Goal: Transaction & Acquisition: Purchase product/service

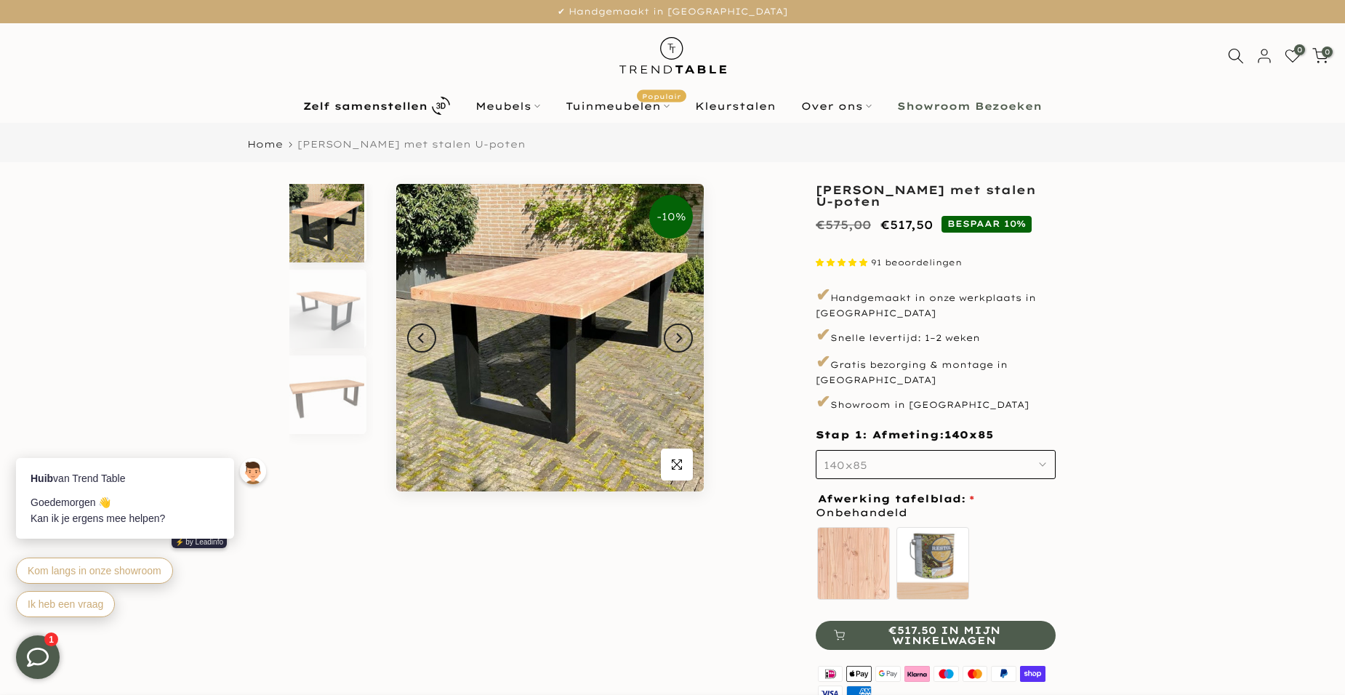
click at [1010, 450] on button "140x85" at bounding box center [936, 464] width 240 height 29
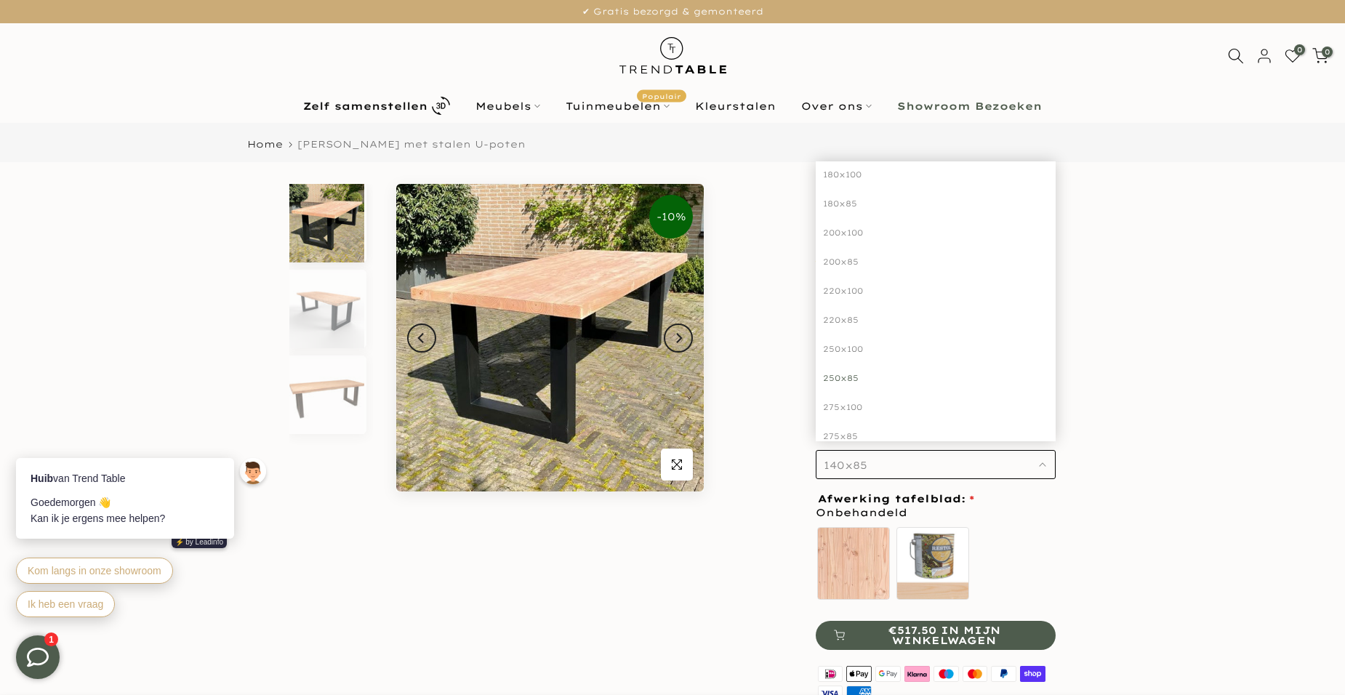
scroll to position [145, 0]
click at [836, 318] on div "250x100" at bounding box center [936, 332] width 240 height 29
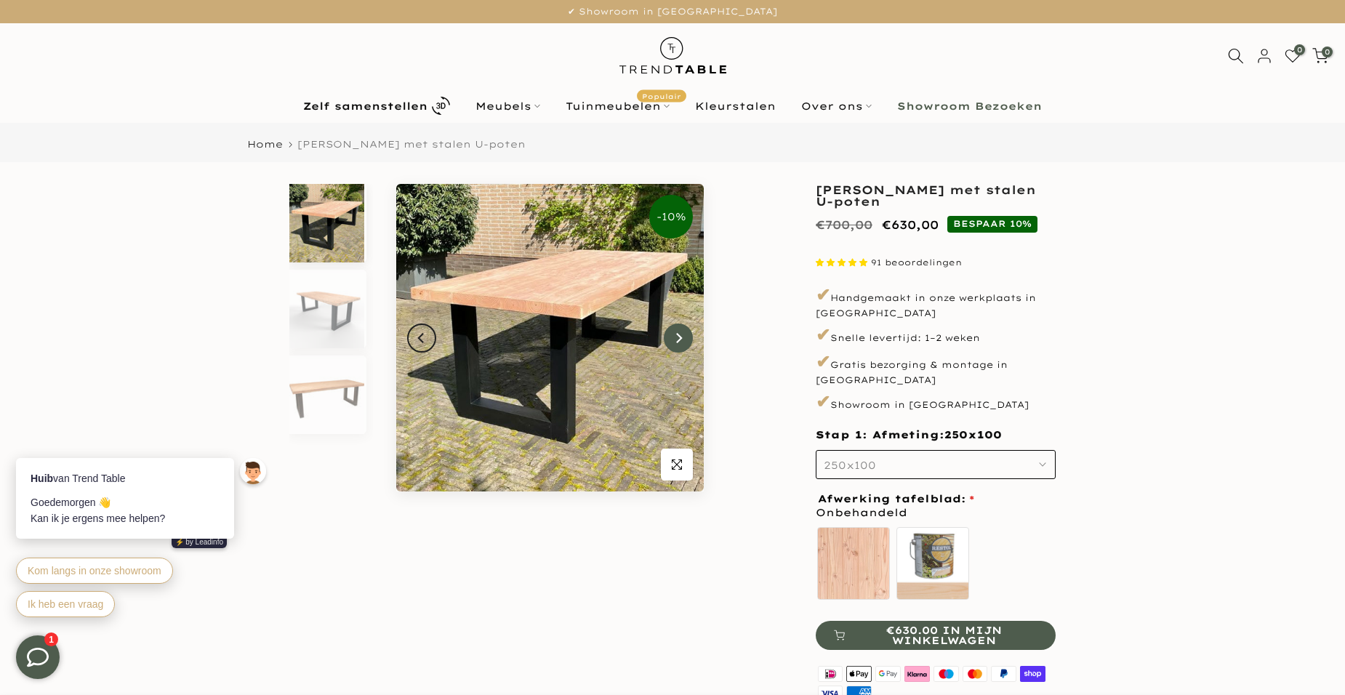
click at [675, 343] on icon "Next" at bounding box center [678, 338] width 10 height 12
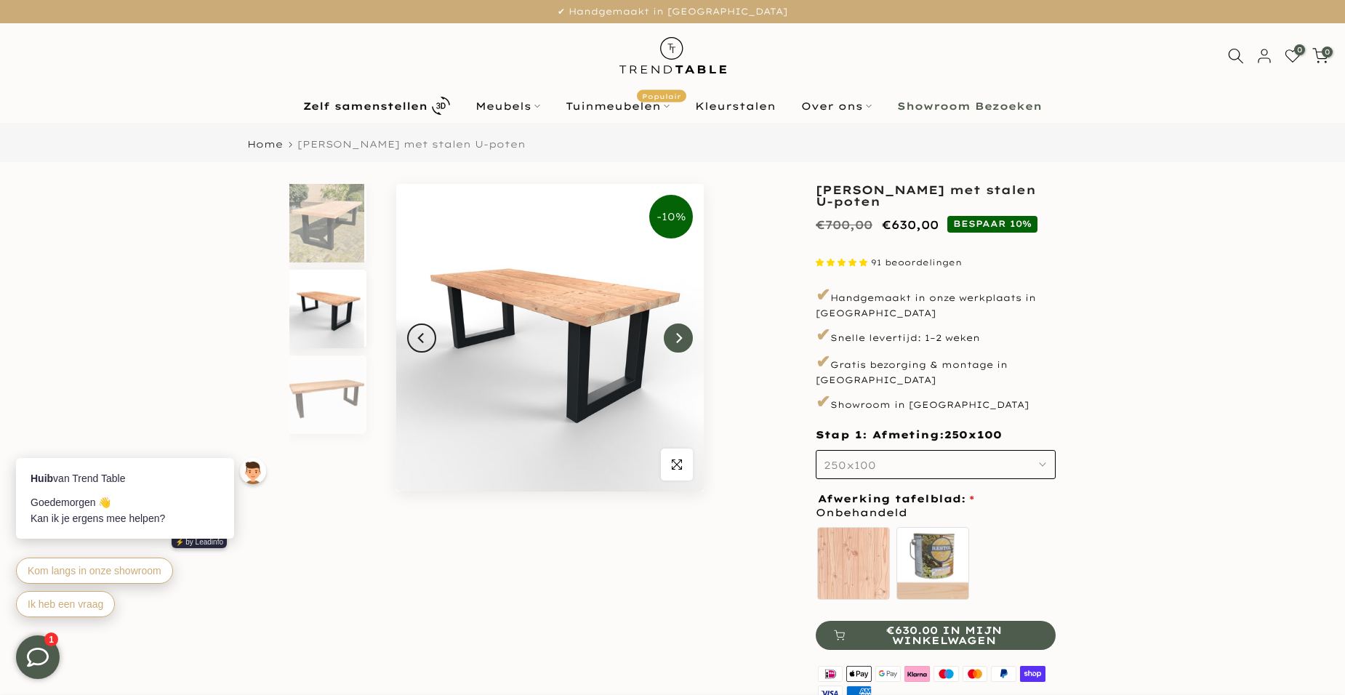
click at [678, 337] on icon "Next" at bounding box center [678, 338] width 10 height 12
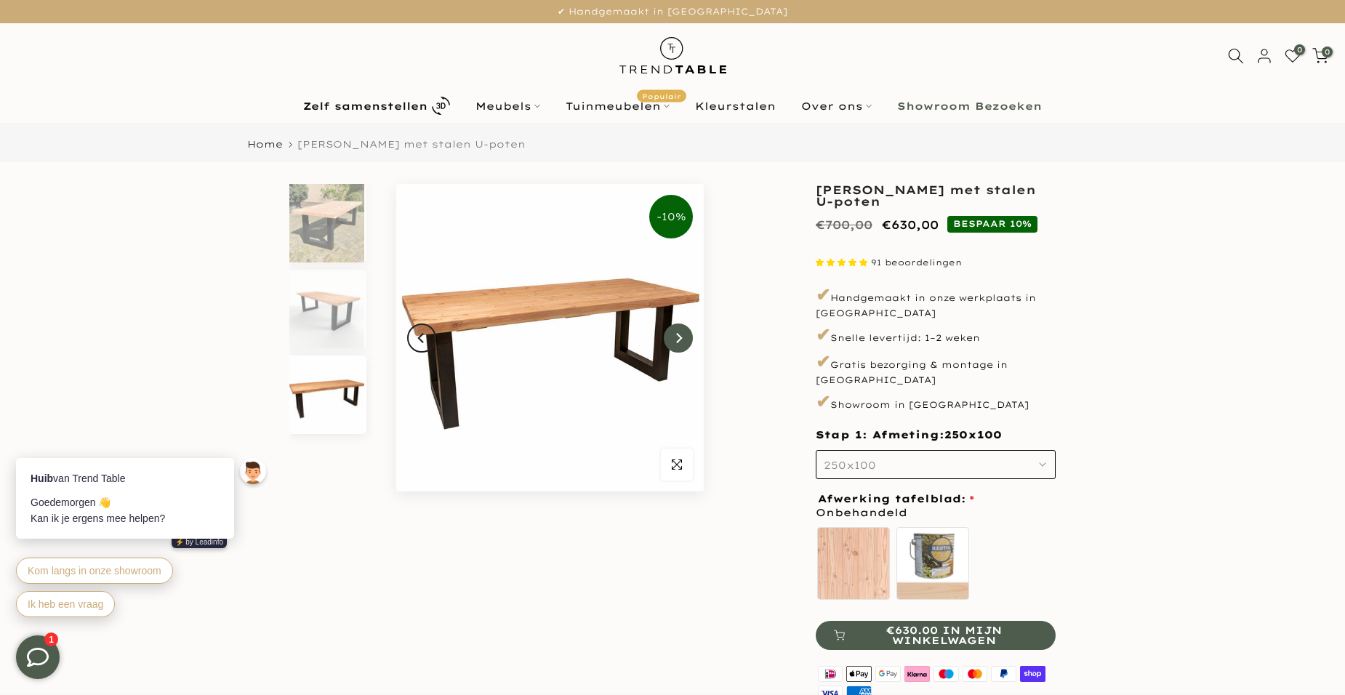
click at [678, 337] on icon "Next" at bounding box center [678, 338] width 10 height 12
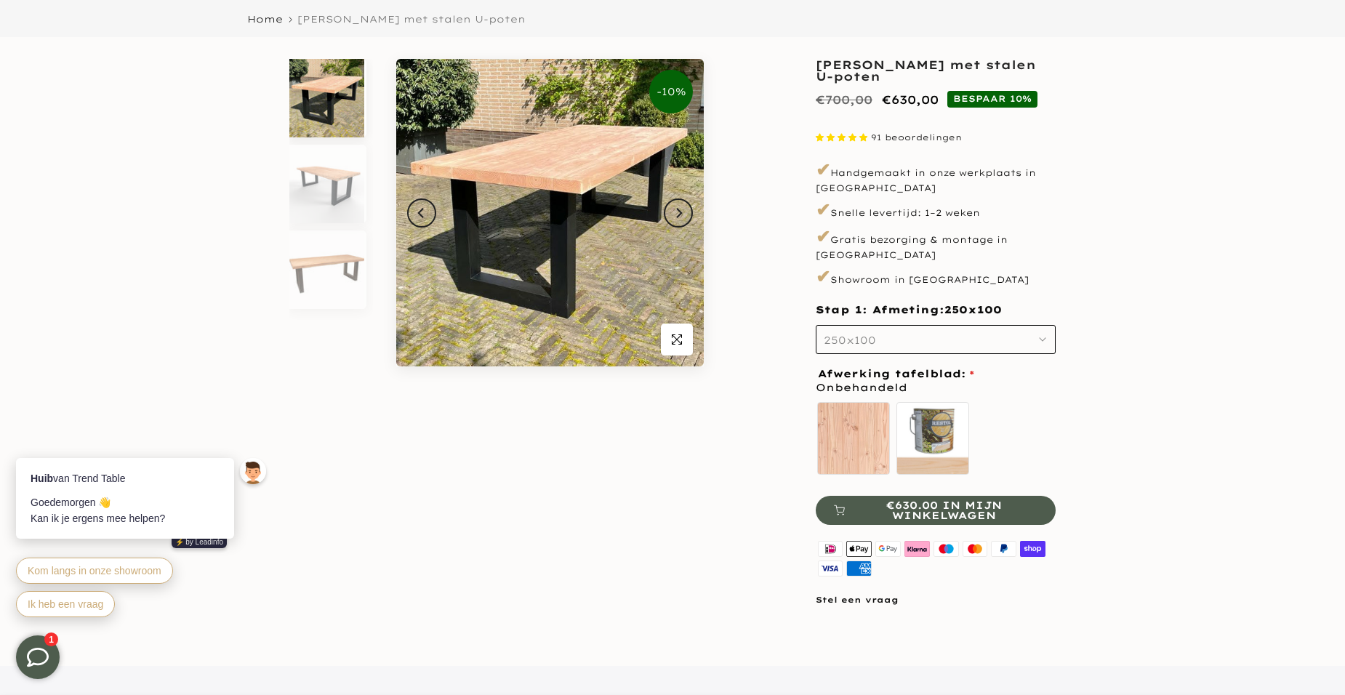
scroll to position [145, 0]
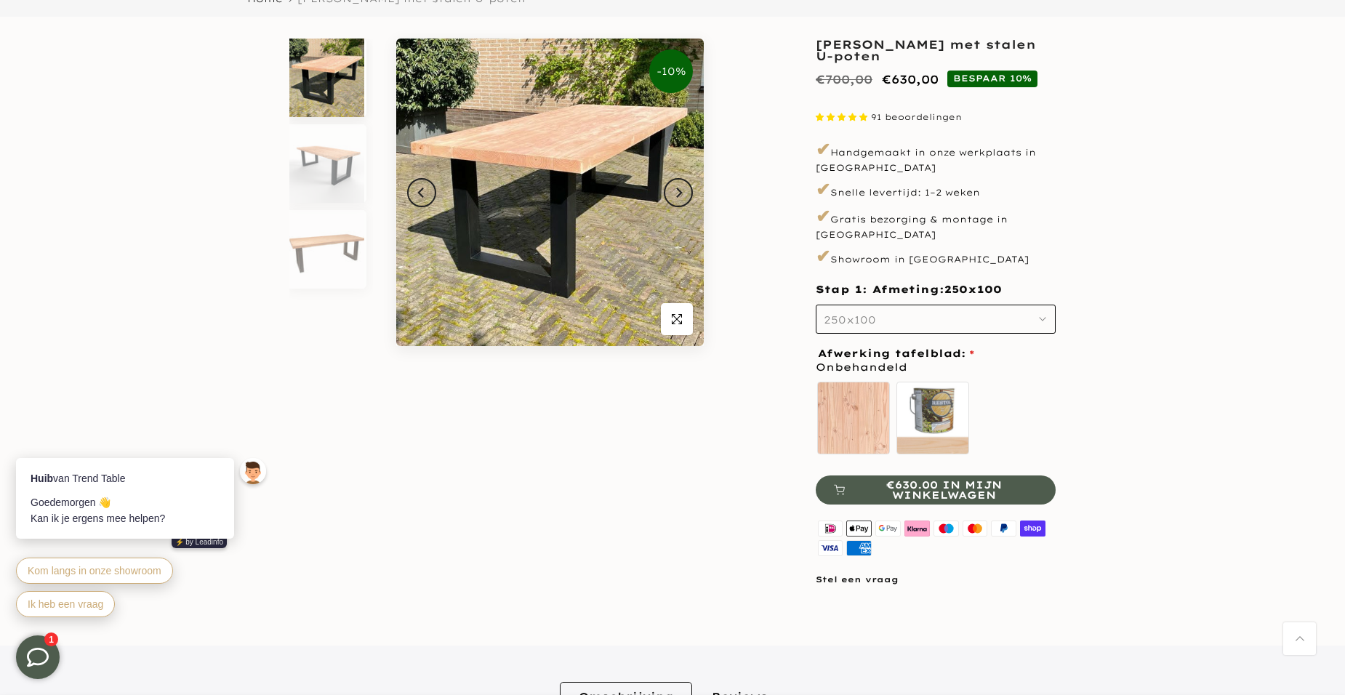
click at [884, 358] on span "Onbehandeld" at bounding box center [862, 367] width 92 height 18
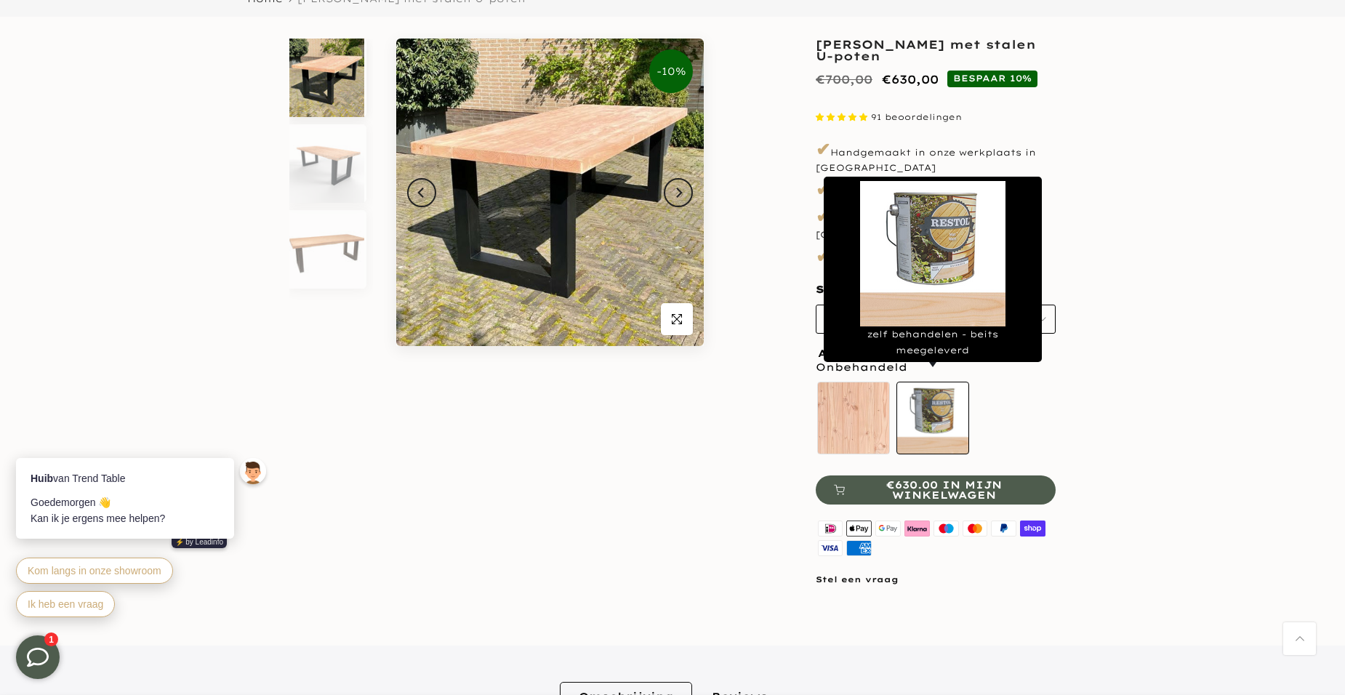
click at [926, 401] on label "zelf behandelen - beits meegeleverd" at bounding box center [933, 418] width 73 height 73
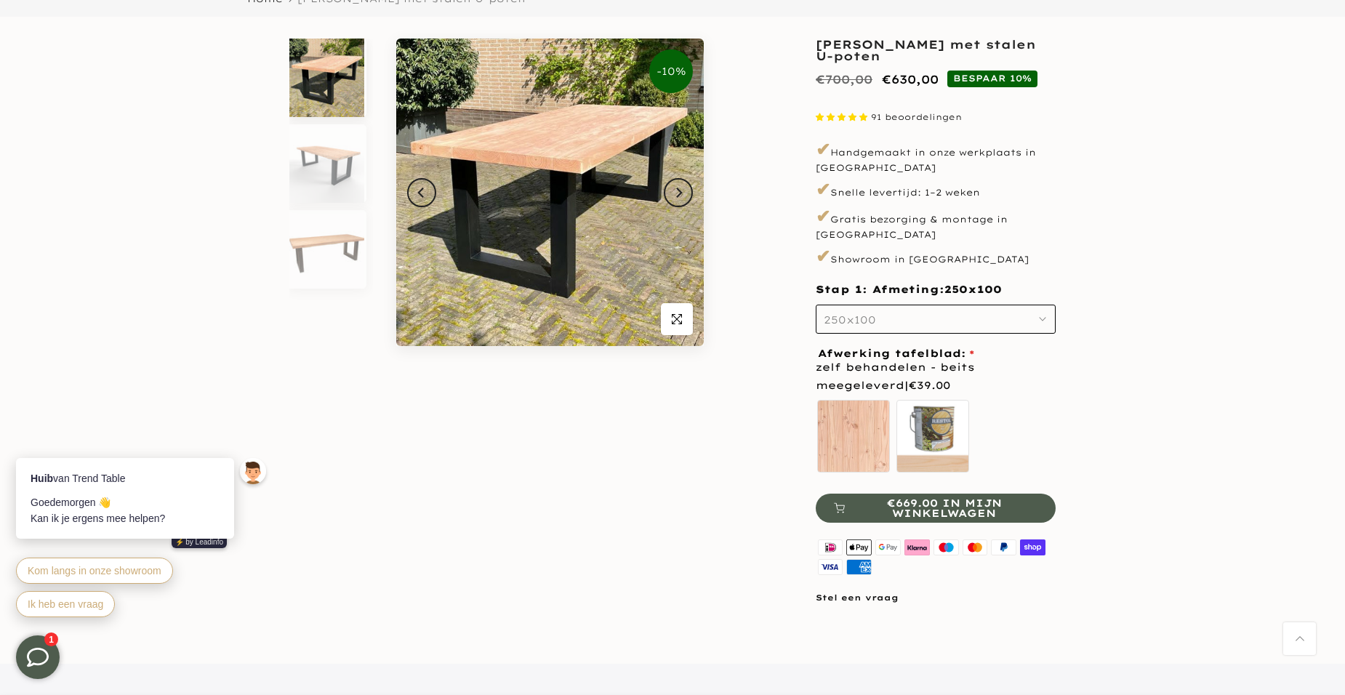
click at [856, 358] on span "zelf behandelen - beits meegeleverd | €39.00" at bounding box center [936, 376] width 240 height 36
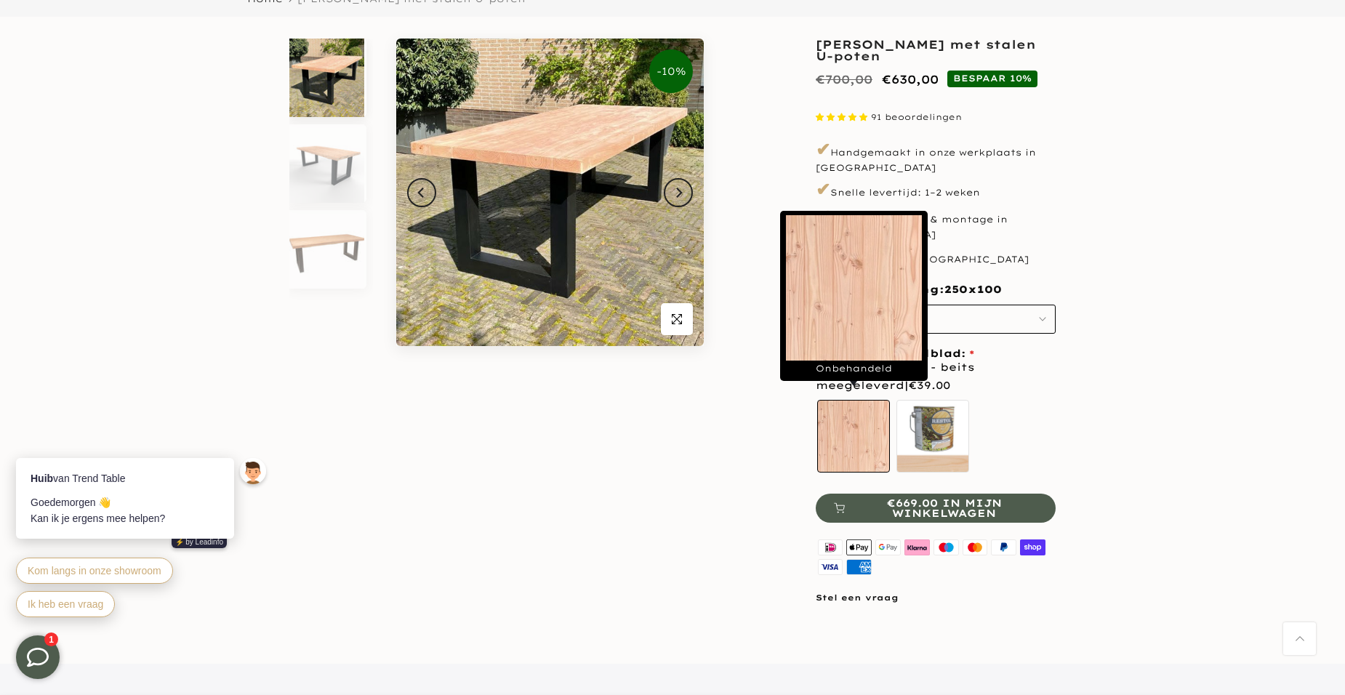
click at [845, 414] on label "Onbehandeld" at bounding box center [853, 436] width 73 height 73
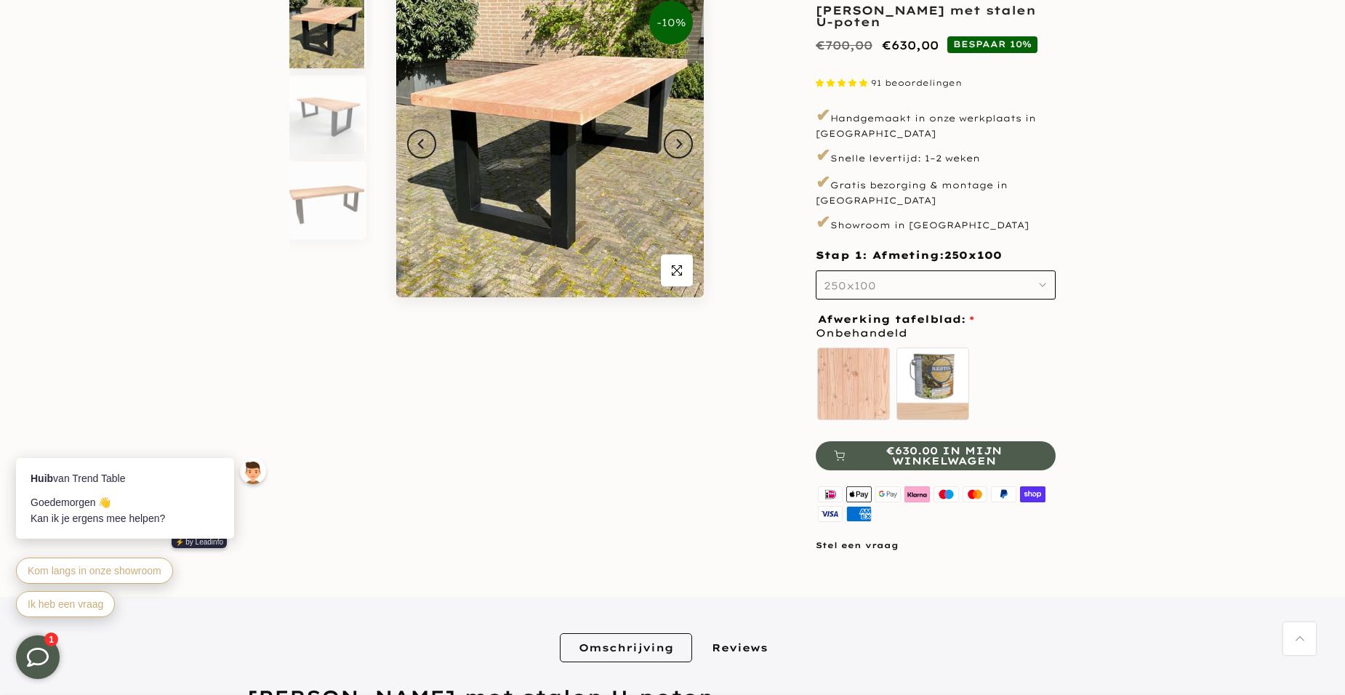
scroll to position [0, 0]
